Goal: Task Accomplishment & Management: Manage account settings

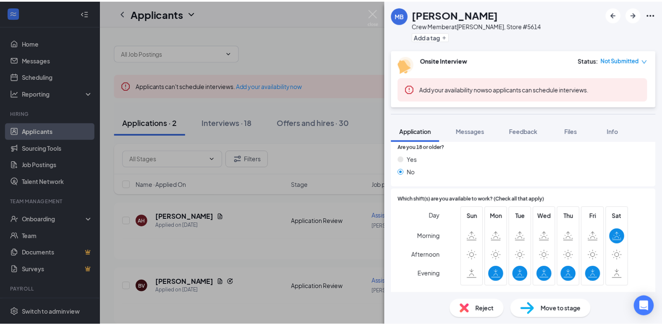
scroll to position [210, 0]
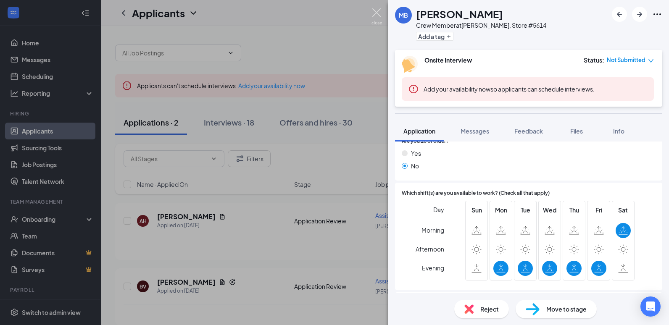
click at [379, 18] on img at bounding box center [376, 16] width 10 height 16
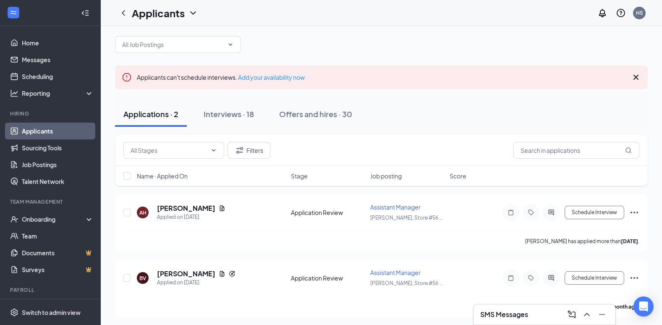
scroll to position [10, 0]
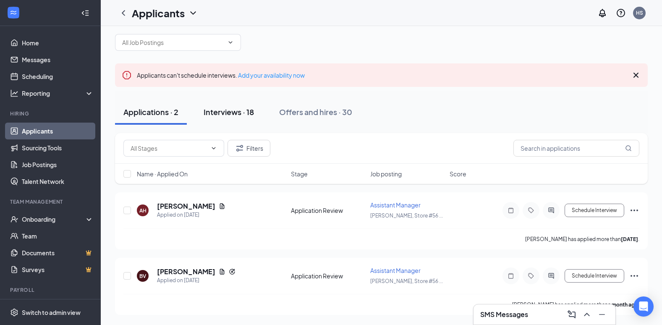
click at [252, 113] on div "Interviews · 18" at bounding box center [229, 112] width 50 height 10
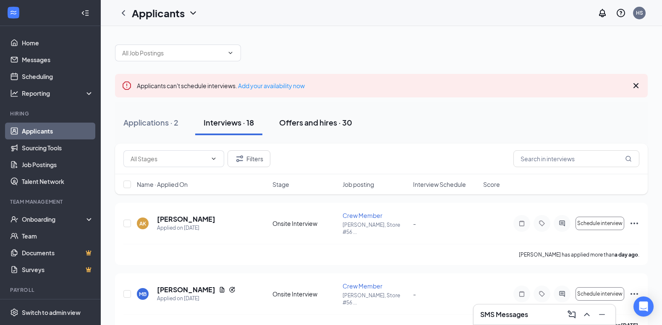
click at [292, 125] on div "Offers and hires · 30" at bounding box center [315, 122] width 73 height 10
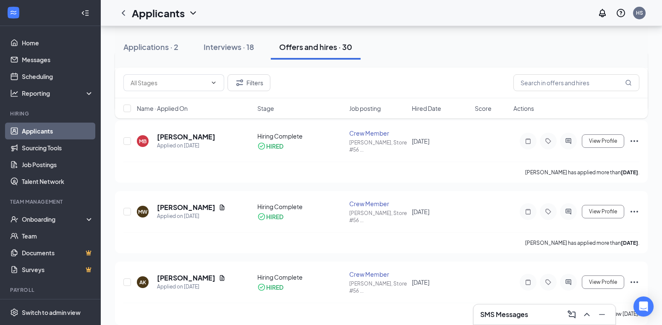
scroll to position [1170, 0]
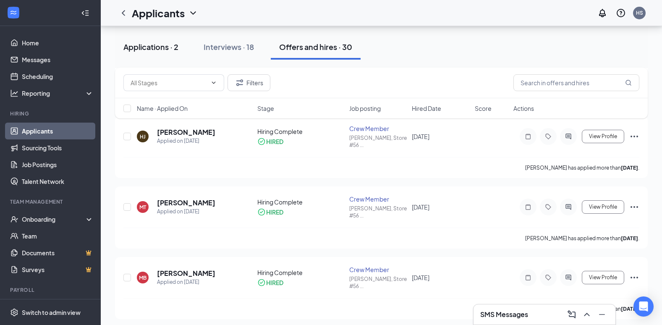
click at [154, 44] on div "Applications · 2" at bounding box center [150, 47] width 55 height 10
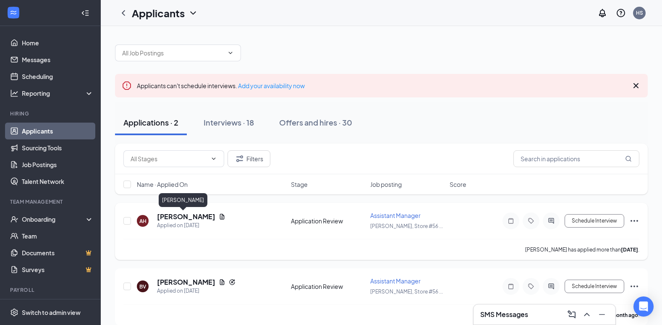
click at [170, 220] on h5 "[PERSON_NAME]" at bounding box center [186, 216] width 58 height 9
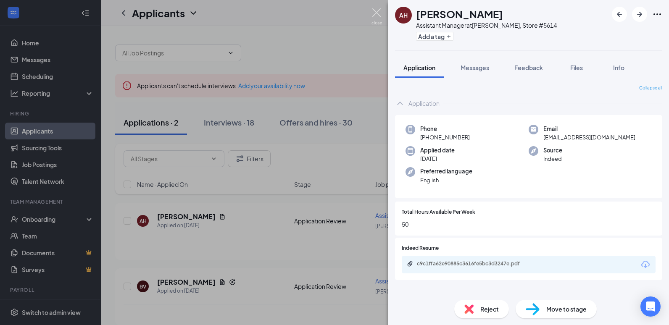
click at [378, 15] on img at bounding box center [376, 16] width 10 height 16
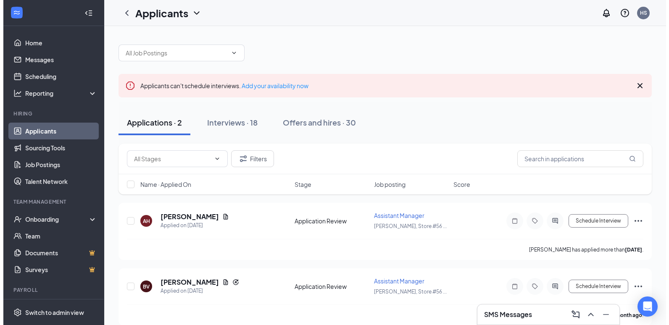
scroll to position [10, 0]
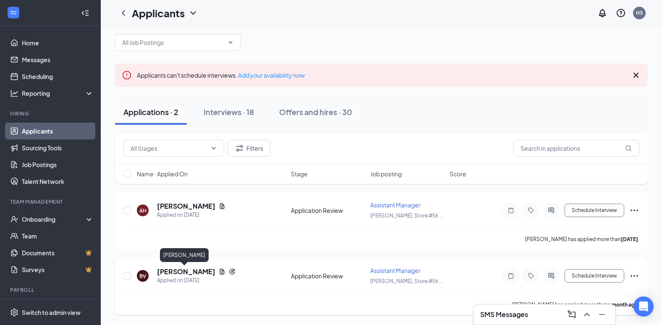
click at [193, 269] on h5 "[PERSON_NAME]" at bounding box center [186, 271] width 58 height 9
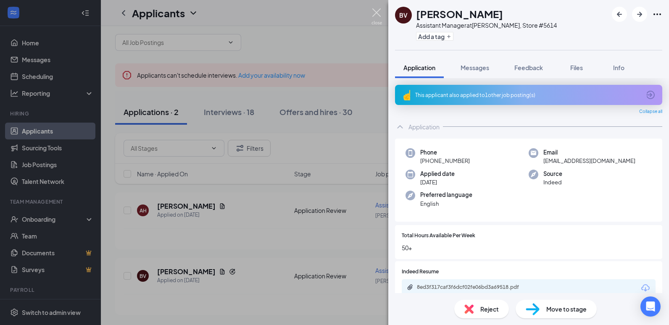
click at [375, 14] on img at bounding box center [376, 16] width 10 height 16
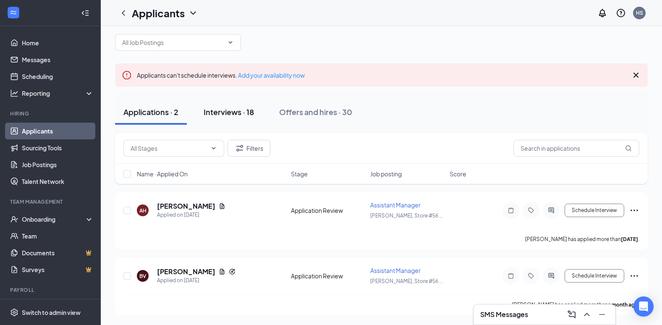
click at [245, 110] on div "Interviews · 18" at bounding box center [229, 112] width 50 height 10
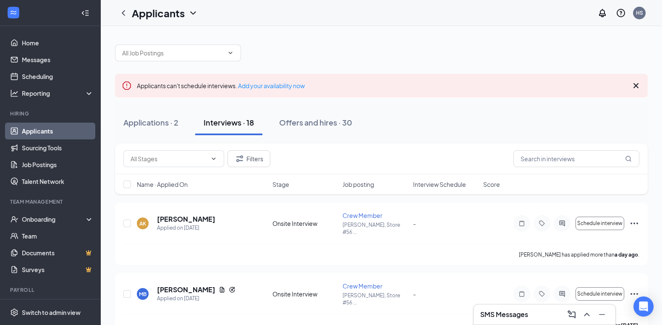
click at [512, 308] on div "SMS Messages" at bounding box center [545, 314] width 142 height 20
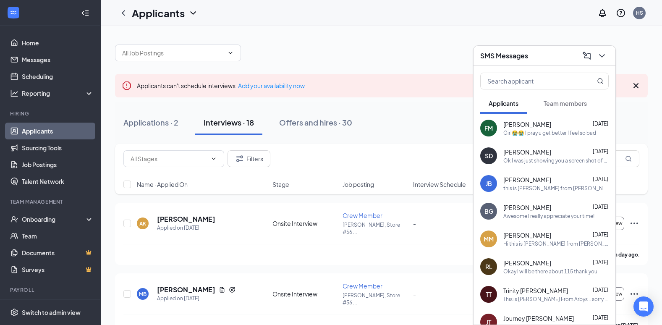
click at [555, 108] on button "Team members" at bounding box center [565, 103] width 60 height 21
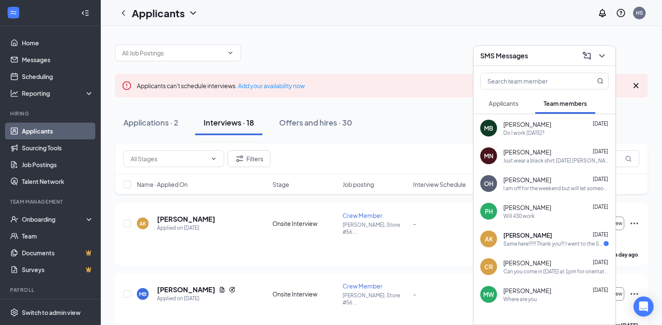
click at [604, 47] on div "SMS Messages" at bounding box center [545, 56] width 142 height 20
